Goal: Task Accomplishment & Management: Use online tool/utility

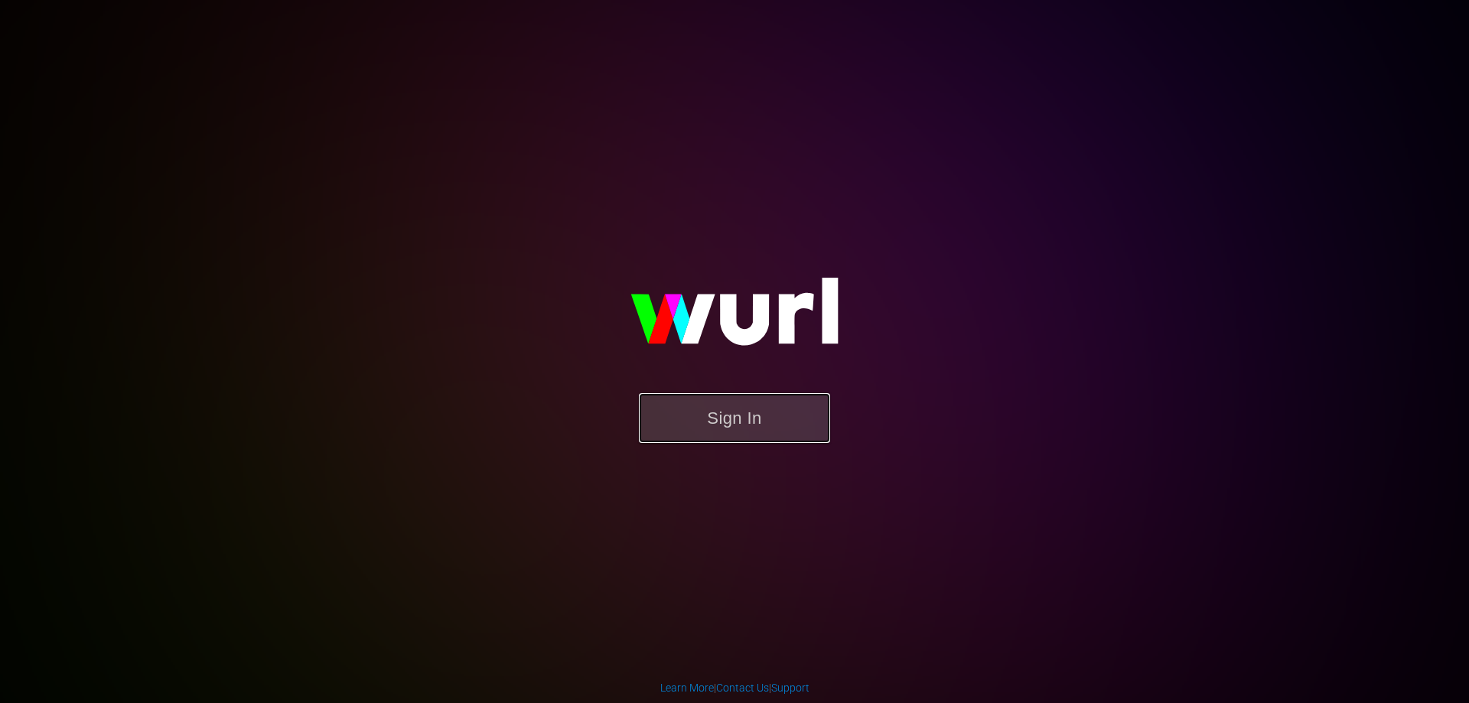
click at [778, 409] on button "Sign In" at bounding box center [734, 418] width 191 height 50
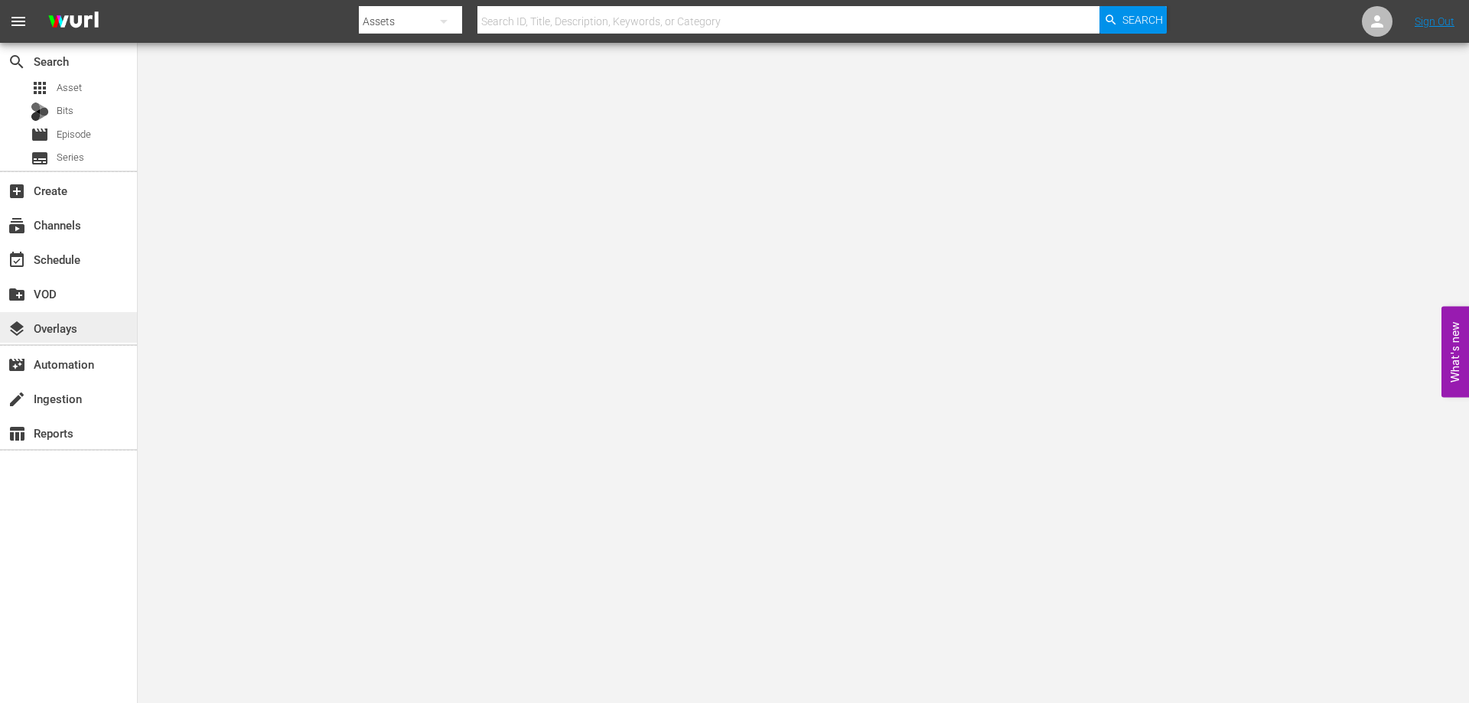
click at [95, 330] on div "layers Overlays" at bounding box center [68, 327] width 137 height 31
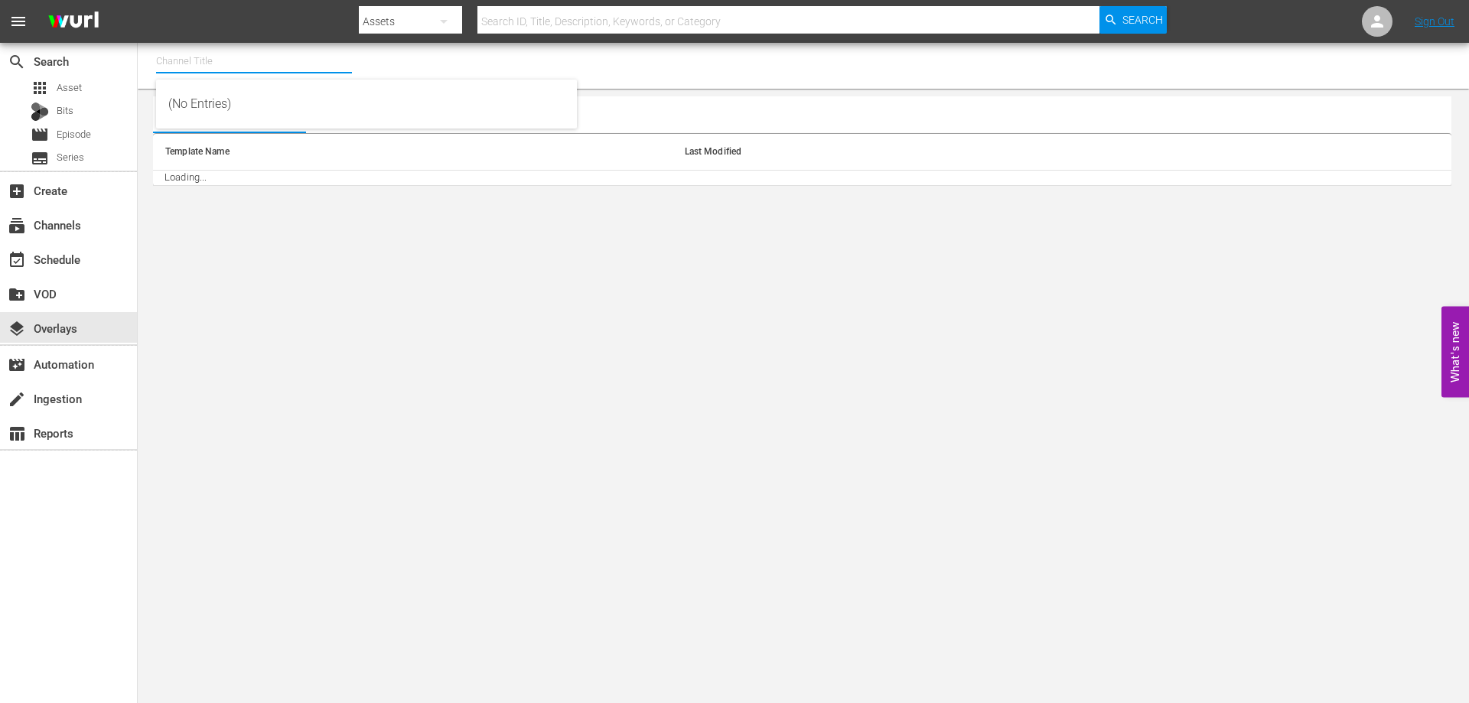
click at [289, 76] on input "text" at bounding box center [254, 61] width 196 height 37
click at [284, 66] on input "ice road" at bounding box center [254, 61] width 196 height 37
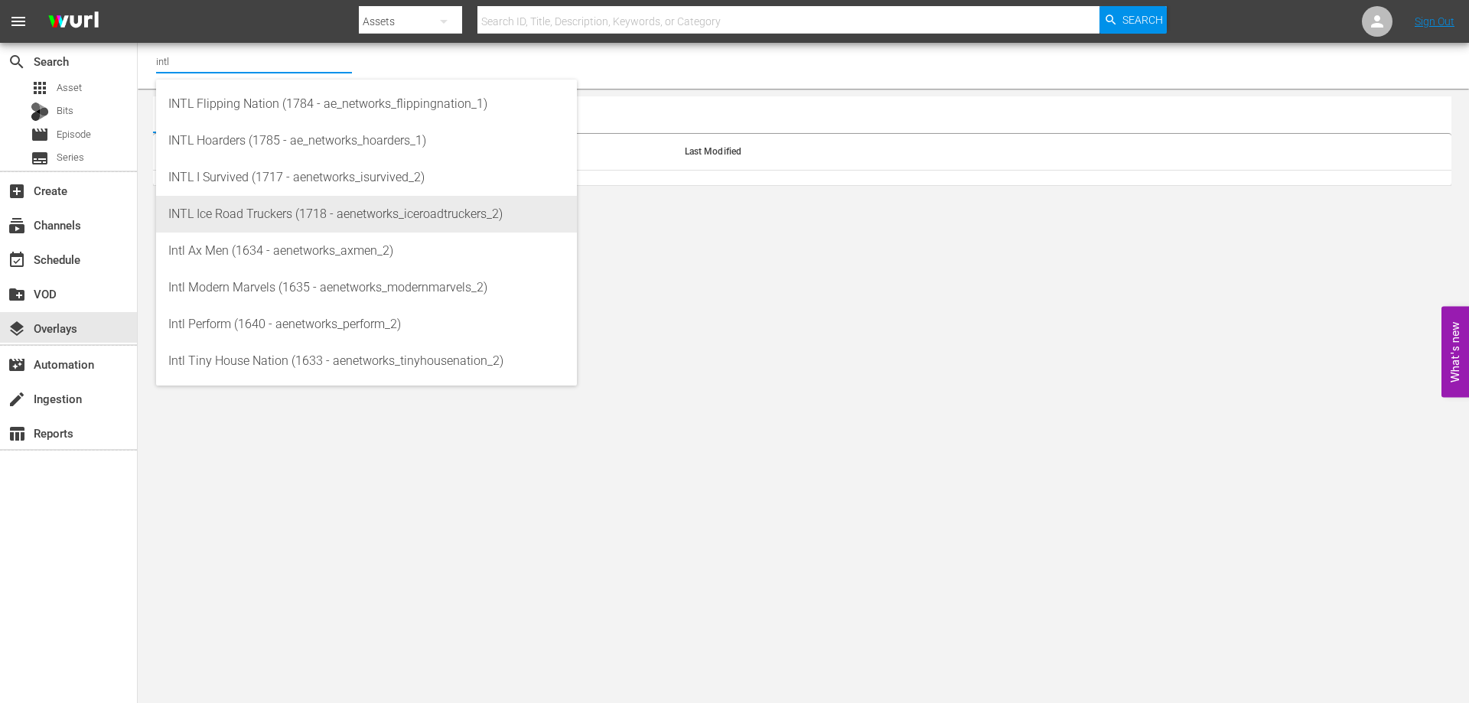
click at [321, 219] on div "INTL Ice Road Truckers (1718 - aenetworks_iceroadtruckers_2)" at bounding box center [366, 214] width 396 height 37
type input "INTL Ice Road Truckers (1718 - aenetworks_iceroadtruckers_2)"
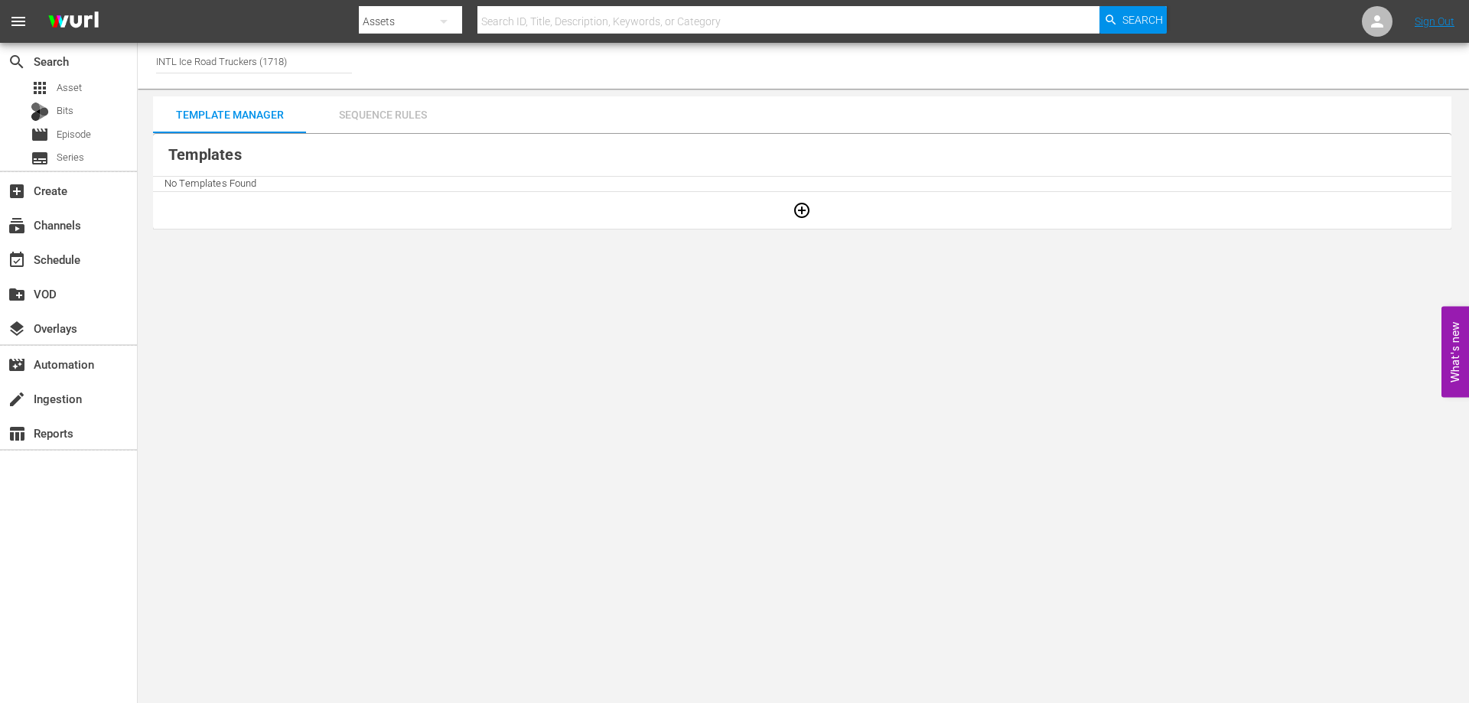
click at [403, 113] on div "Sequence Rules" at bounding box center [382, 114] width 153 height 37
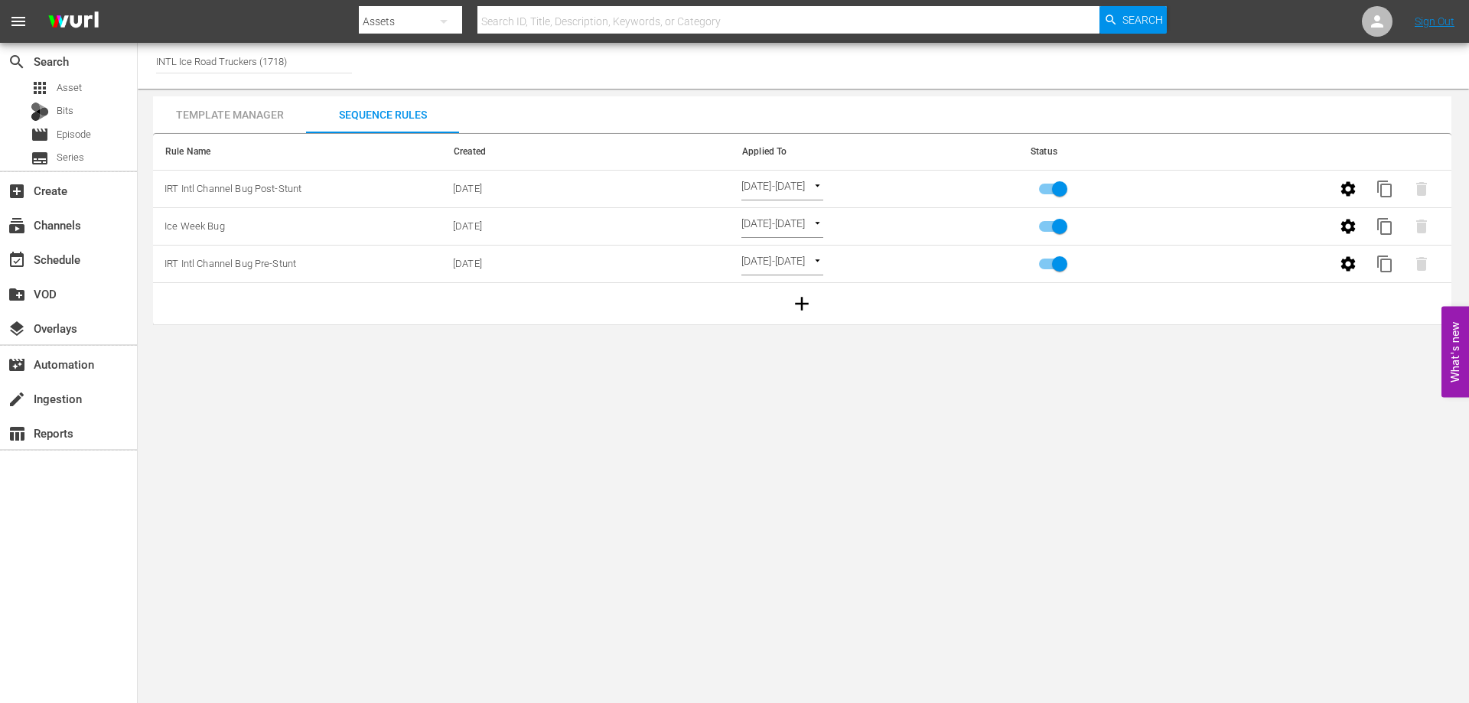
click at [848, 187] on body "menu Search By Assets Search ID, Title, Description, Keywords, or Category Sear…" at bounding box center [734, 351] width 1469 height 703
click at [833, 167] on li "Channel Level" at bounding box center [806, 164] width 129 height 25
type input "CHANNEL_LEVEL"
click at [915, 406] on body "menu Search By Assets Search ID, Title, Description, Keywords, or Category Sear…" at bounding box center [734, 351] width 1469 height 703
click at [1355, 269] on icon "button" at bounding box center [1348, 264] width 18 height 18
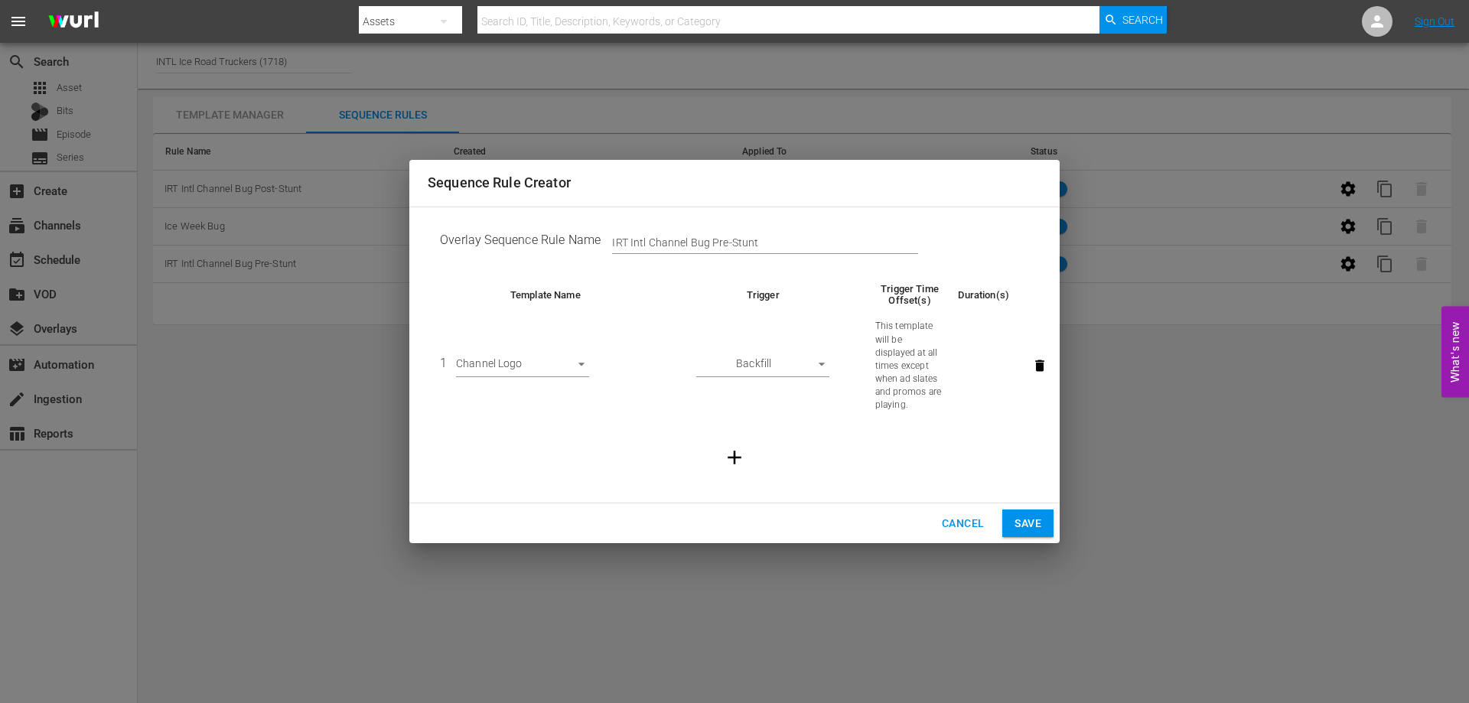
click at [1032, 364] on icon "button" at bounding box center [1039, 365] width 15 height 15
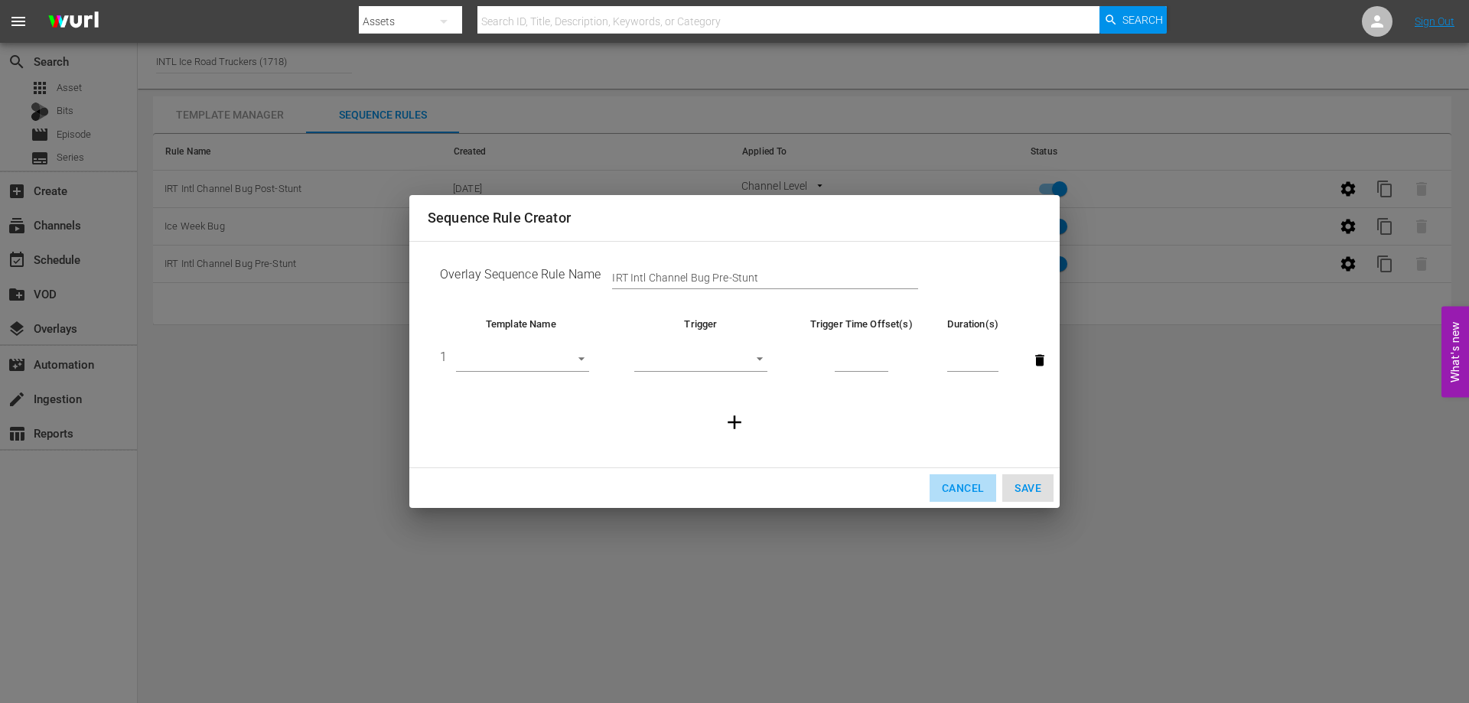
click at [966, 491] on span "Cancel" at bounding box center [963, 488] width 42 height 19
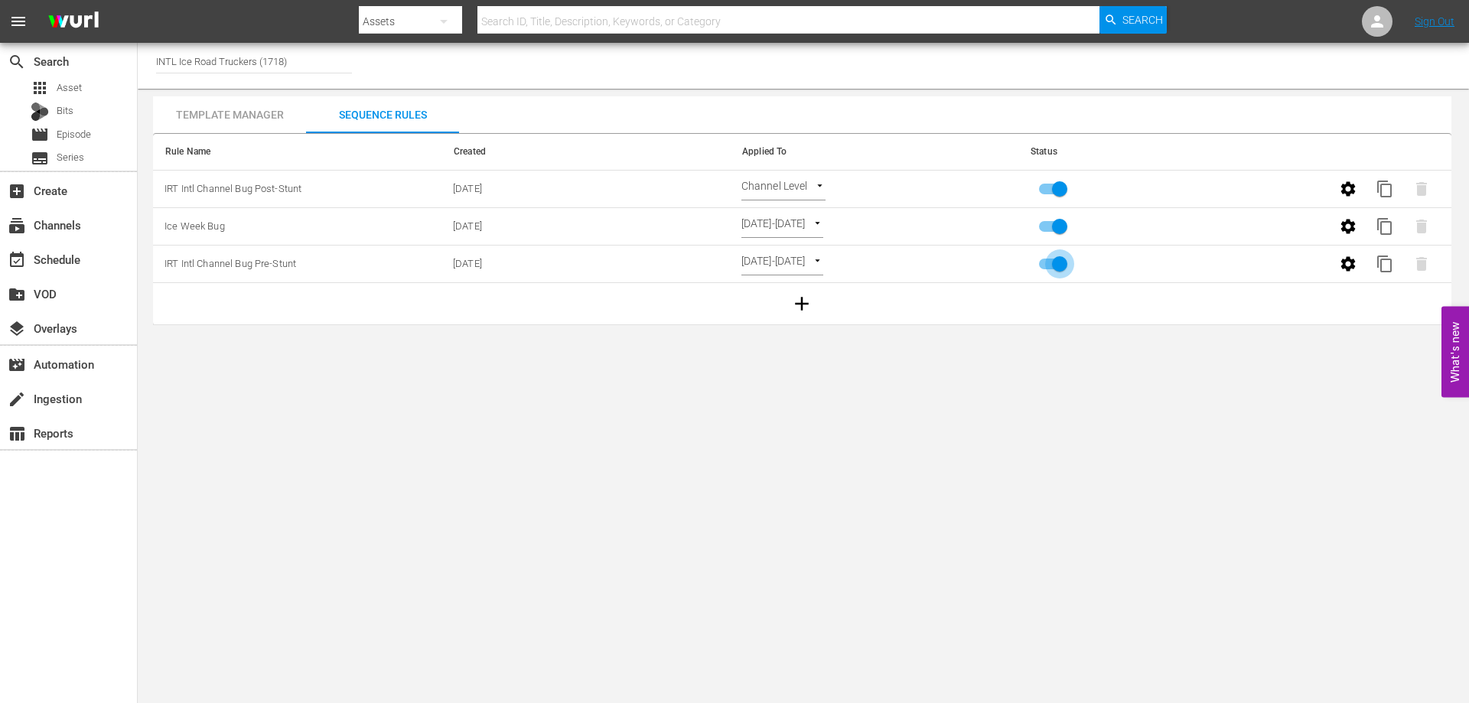
click at [1054, 258] on input "primary checkbox" at bounding box center [1059, 267] width 87 height 29
checkbox input "false"
click at [1070, 233] on input "primary checkbox" at bounding box center [1059, 229] width 87 height 29
checkbox input "false"
click at [1358, 270] on button "button" at bounding box center [1348, 264] width 37 height 37
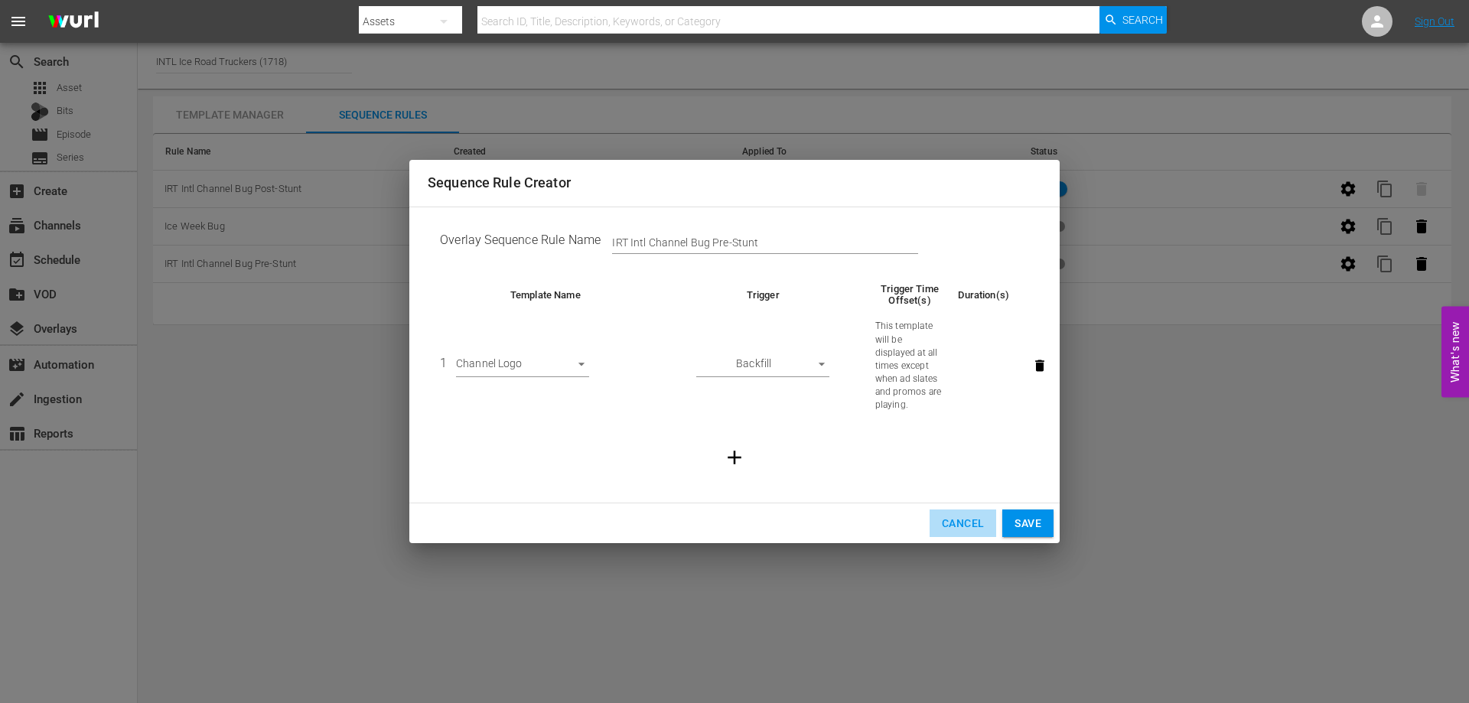
click at [970, 520] on span "Cancel" at bounding box center [963, 523] width 42 height 19
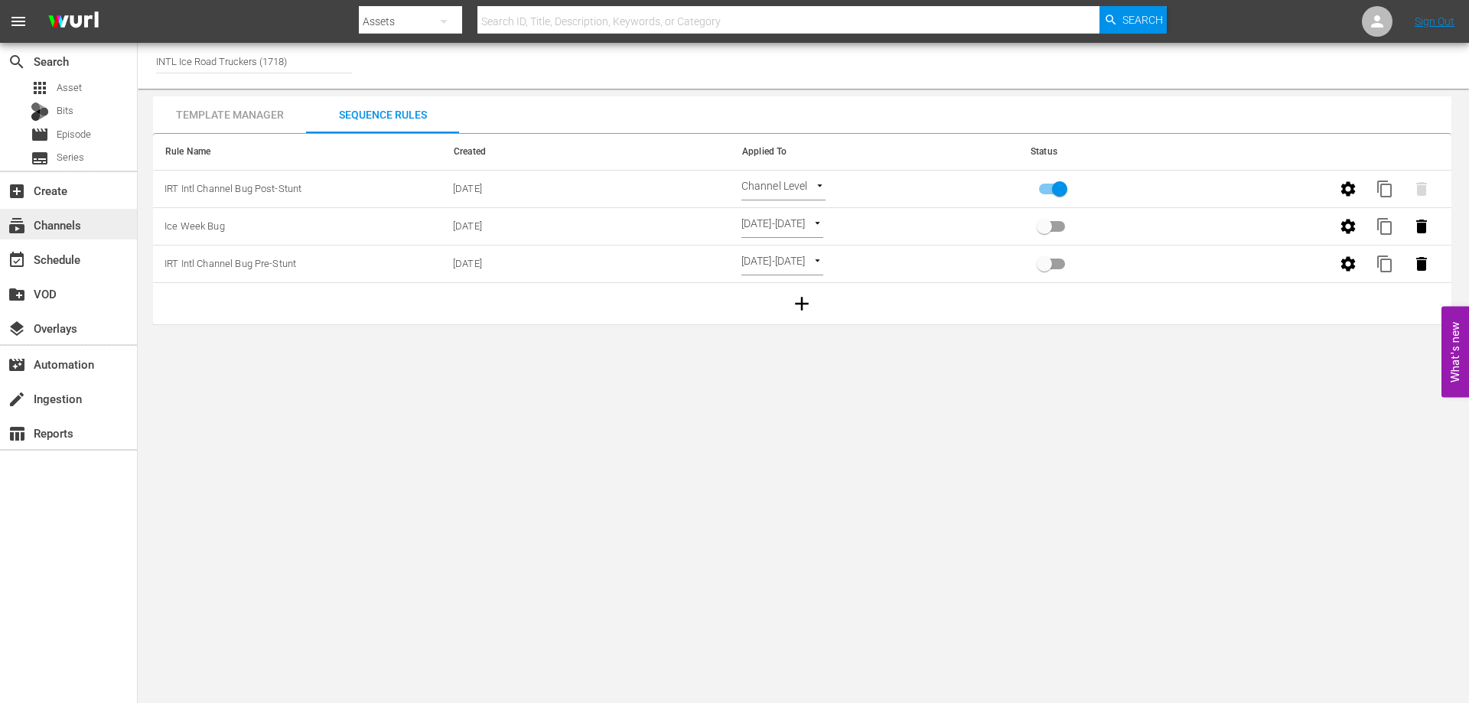
click at [80, 217] on div "subscriptions Channels" at bounding box center [43, 223] width 86 height 14
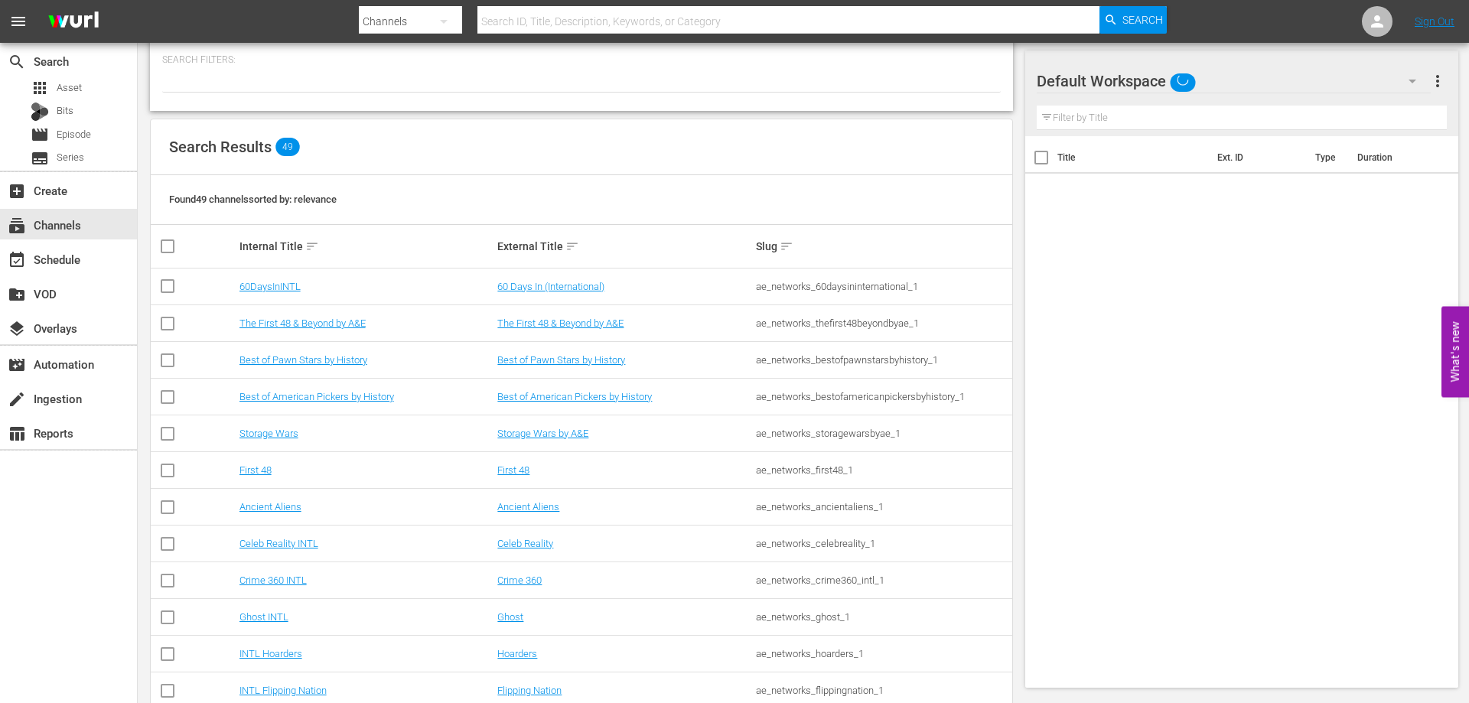
scroll to position [234, 0]
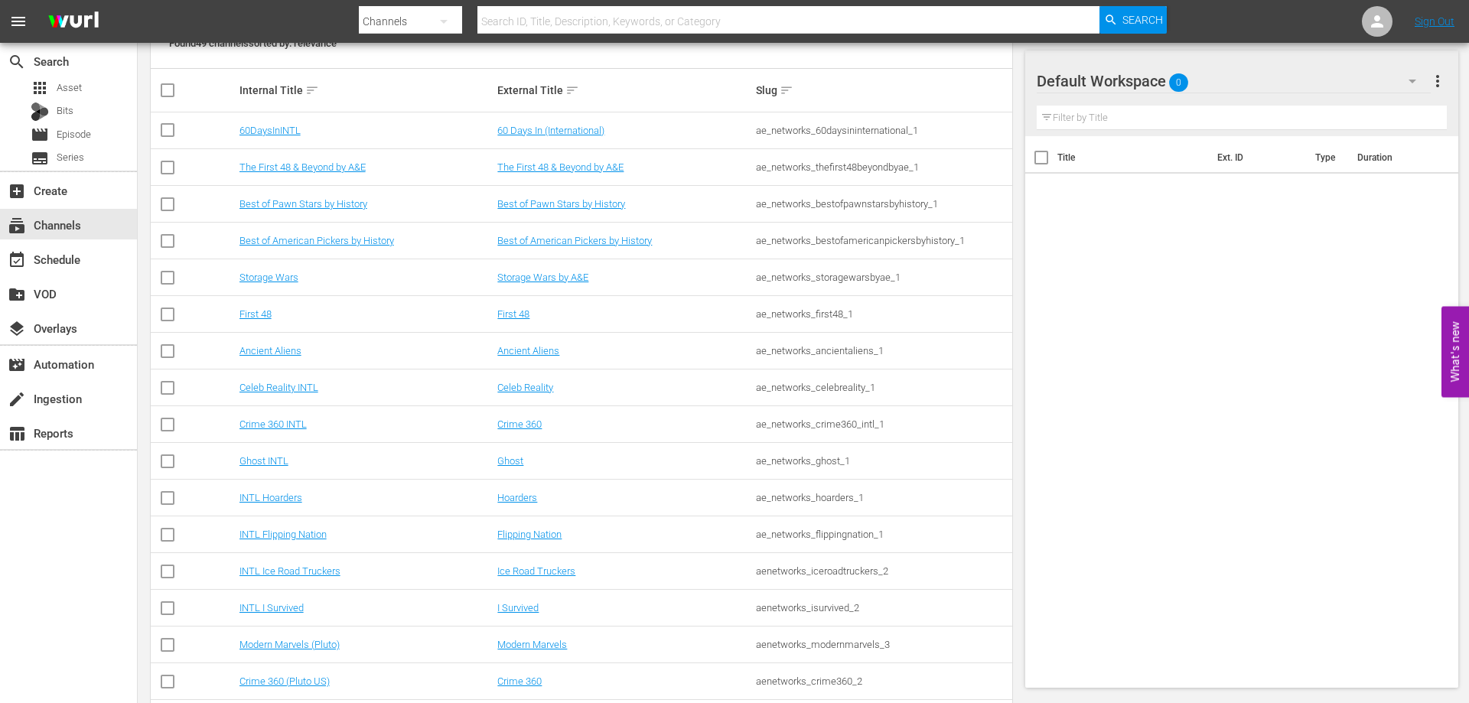
click at [320, 562] on td "INTL Ice Road Truckers" at bounding box center [366, 571] width 259 height 37
click at [333, 572] on link "INTL Ice Road Truckers" at bounding box center [290, 571] width 101 height 11
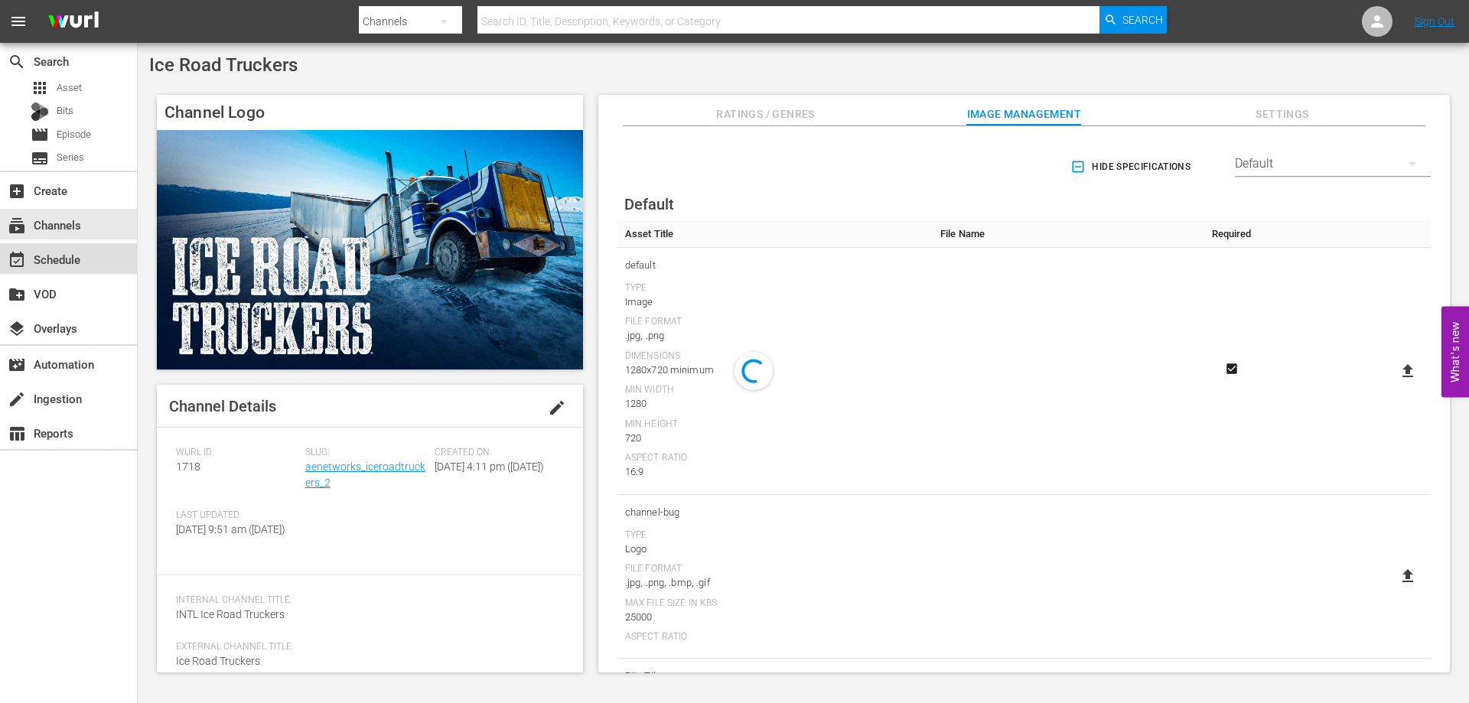
click at [88, 255] on div "event_available Schedule" at bounding box center [68, 258] width 137 height 31
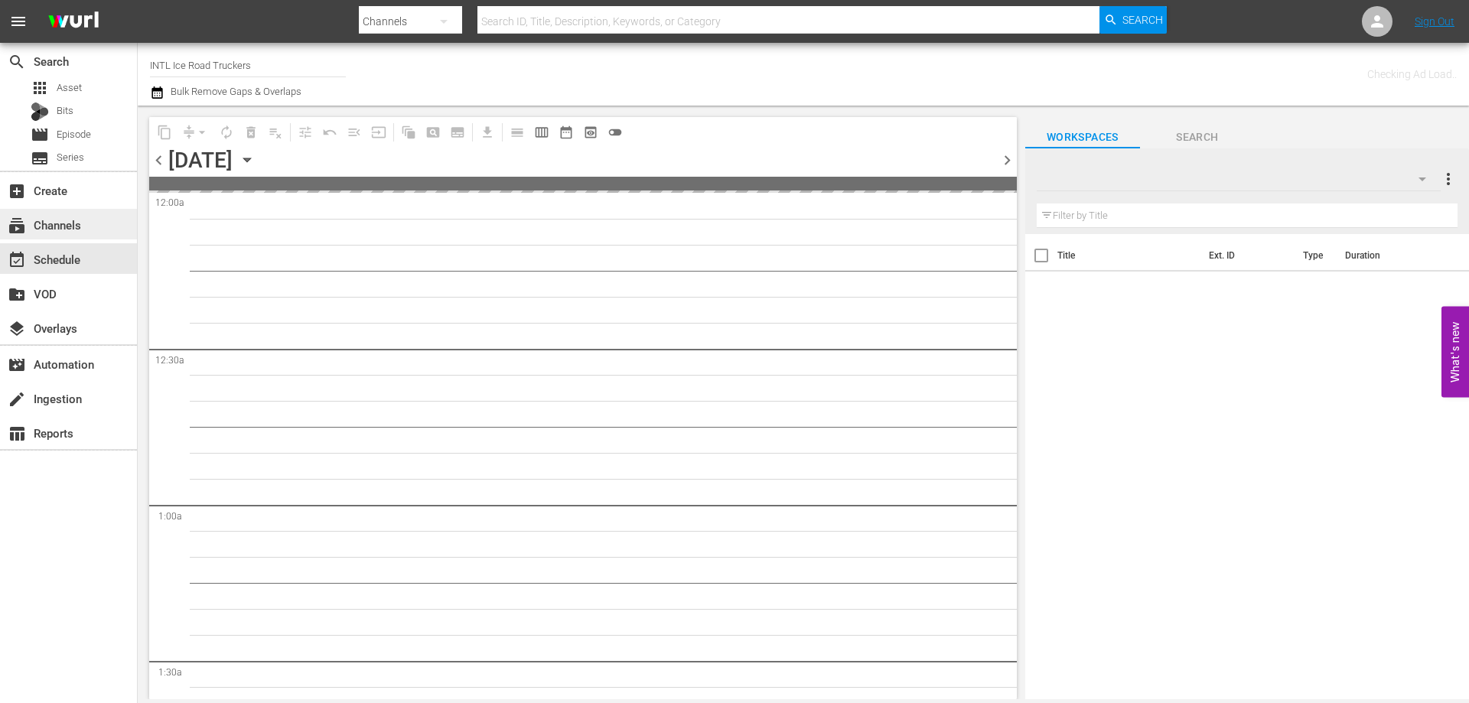
click at [96, 227] on div "subscriptions Channels" at bounding box center [68, 224] width 137 height 31
